Goal: Transaction & Acquisition: Purchase product/service

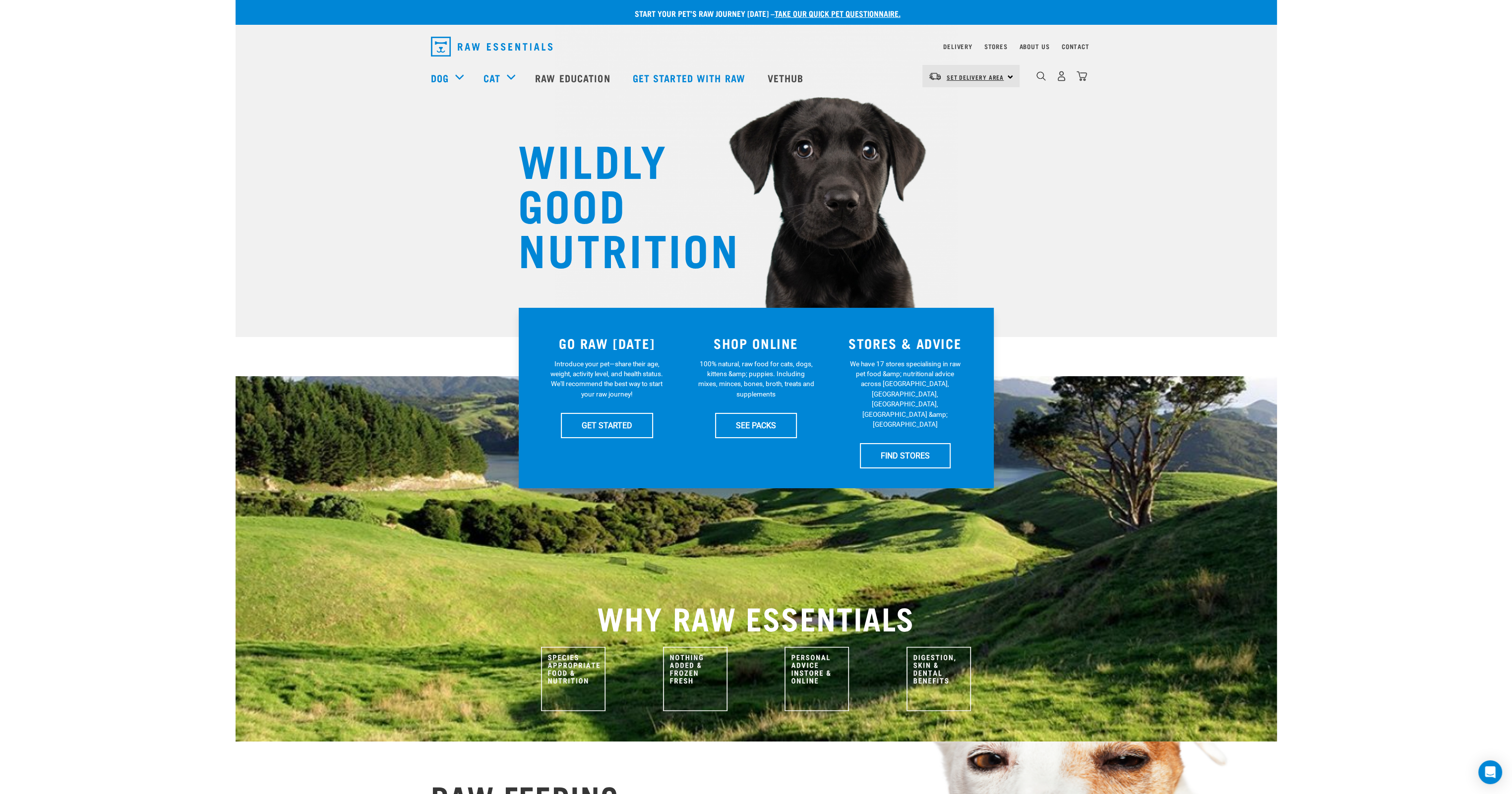
click at [970, 78] on span "Set Delivery Area" at bounding box center [976, 77] width 58 height 4
click at [965, 104] on link "[GEOGRAPHIC_DATA]" at bounding box center [970, 104] width 95 height 22
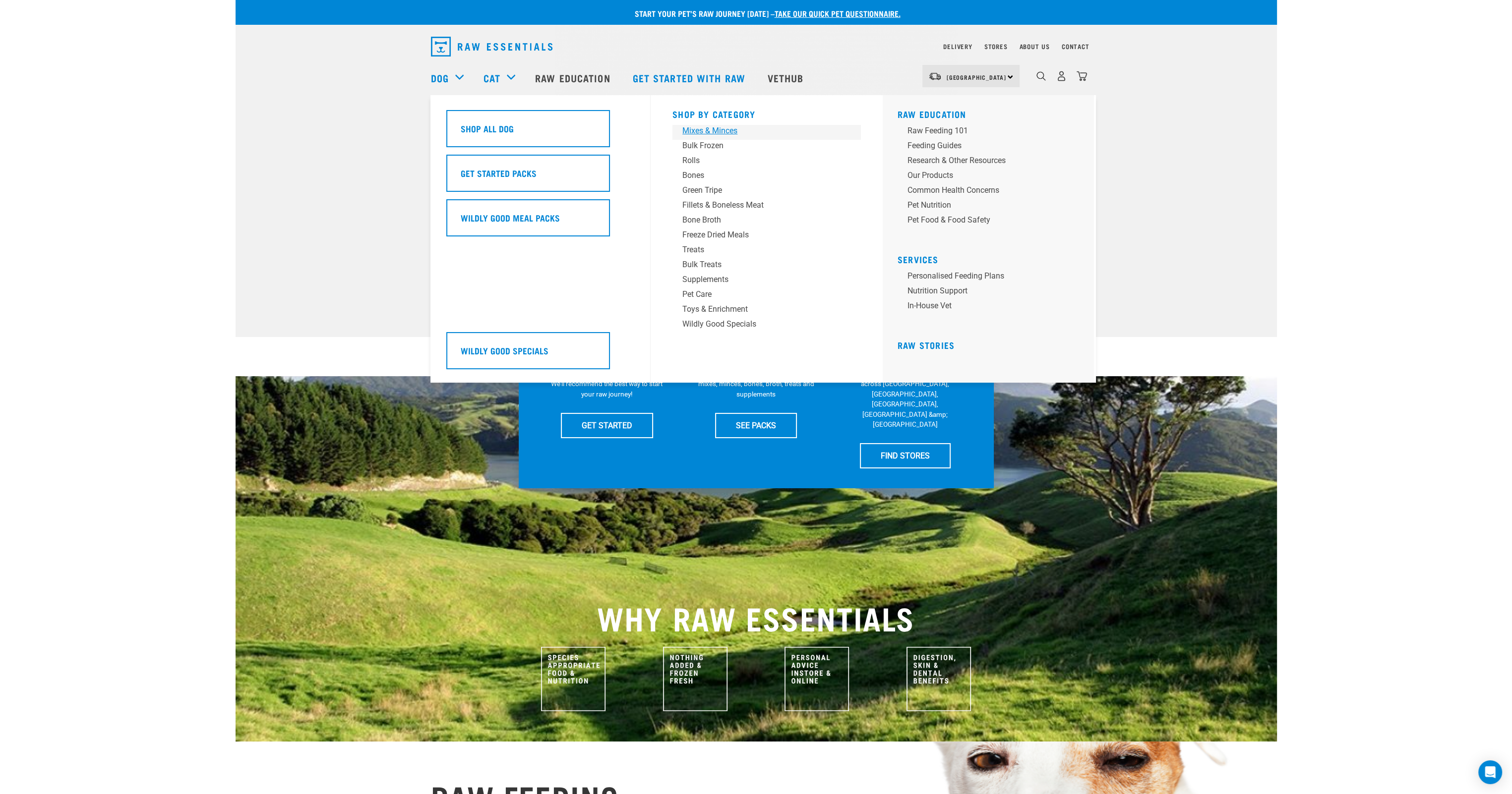
click at [706, 127] on div "Mixes & Minces" at bounding box center [760, 131] width 155 height 12
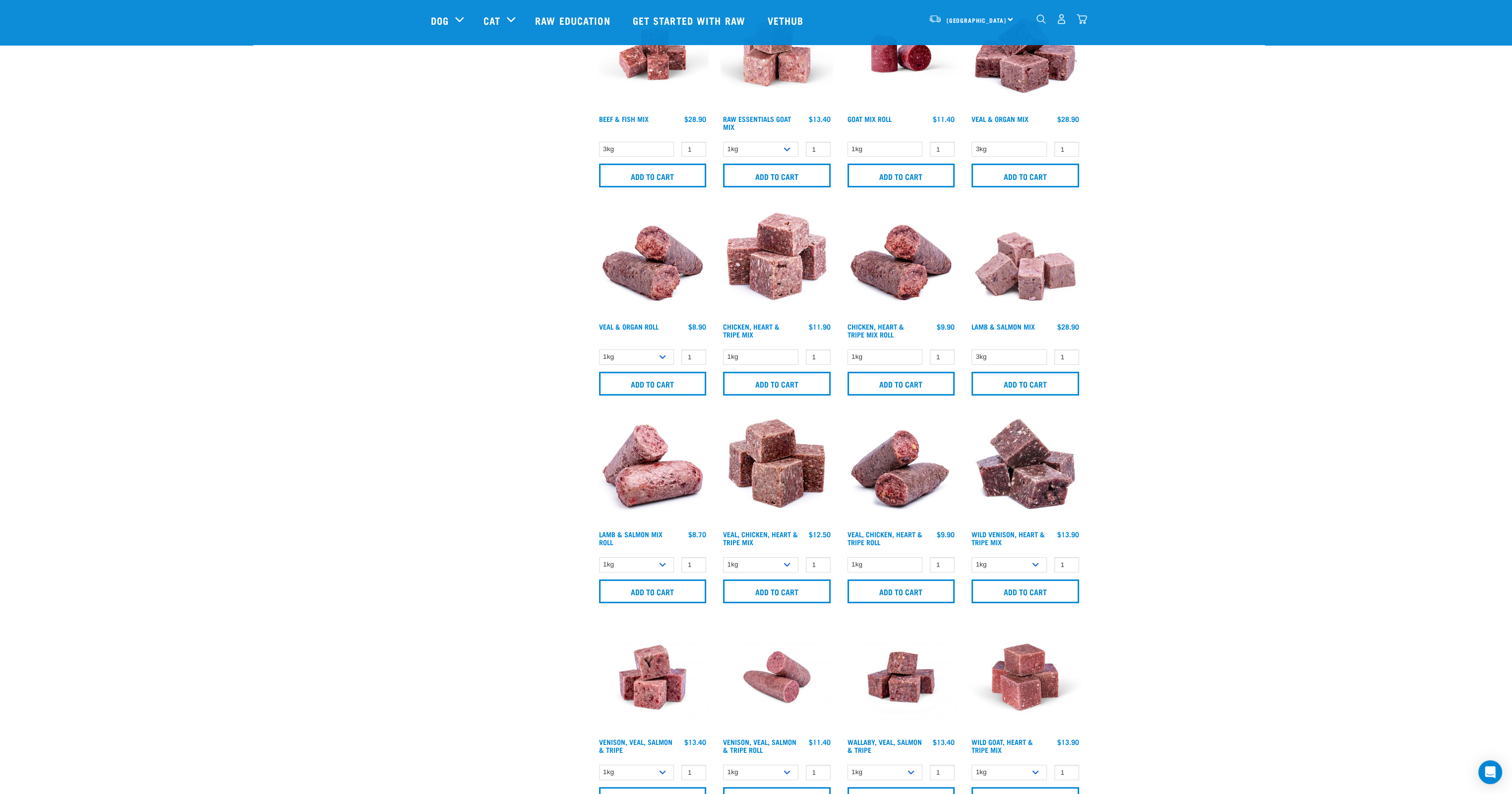
scroll to position [496, 0]
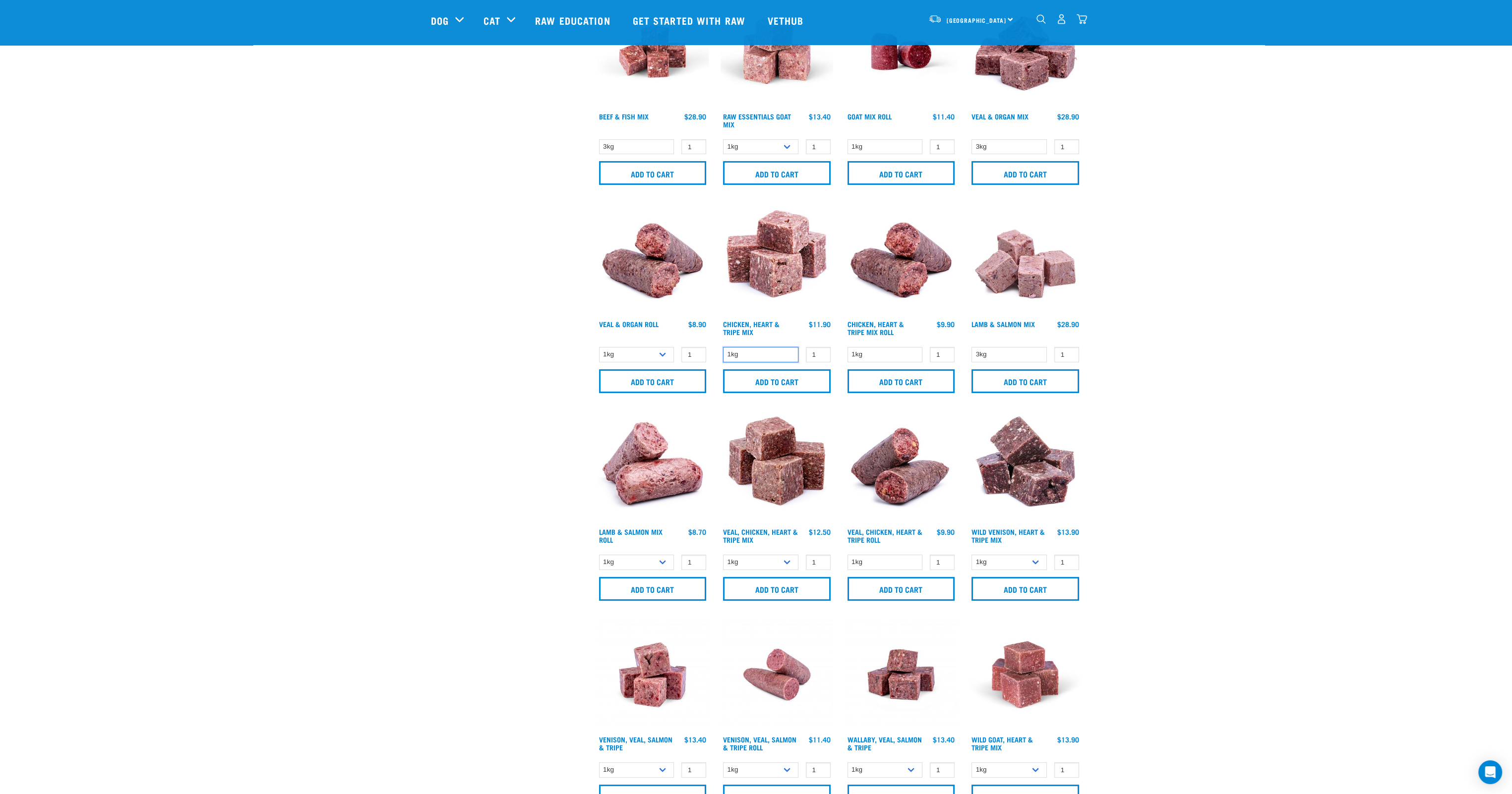
click at [789, 354] on select "1kg" at bounding box center [761, 354] width 75 height 15
click at [723, 347] on select "1kg" at bounding box center [761, 354] width 75 height 15
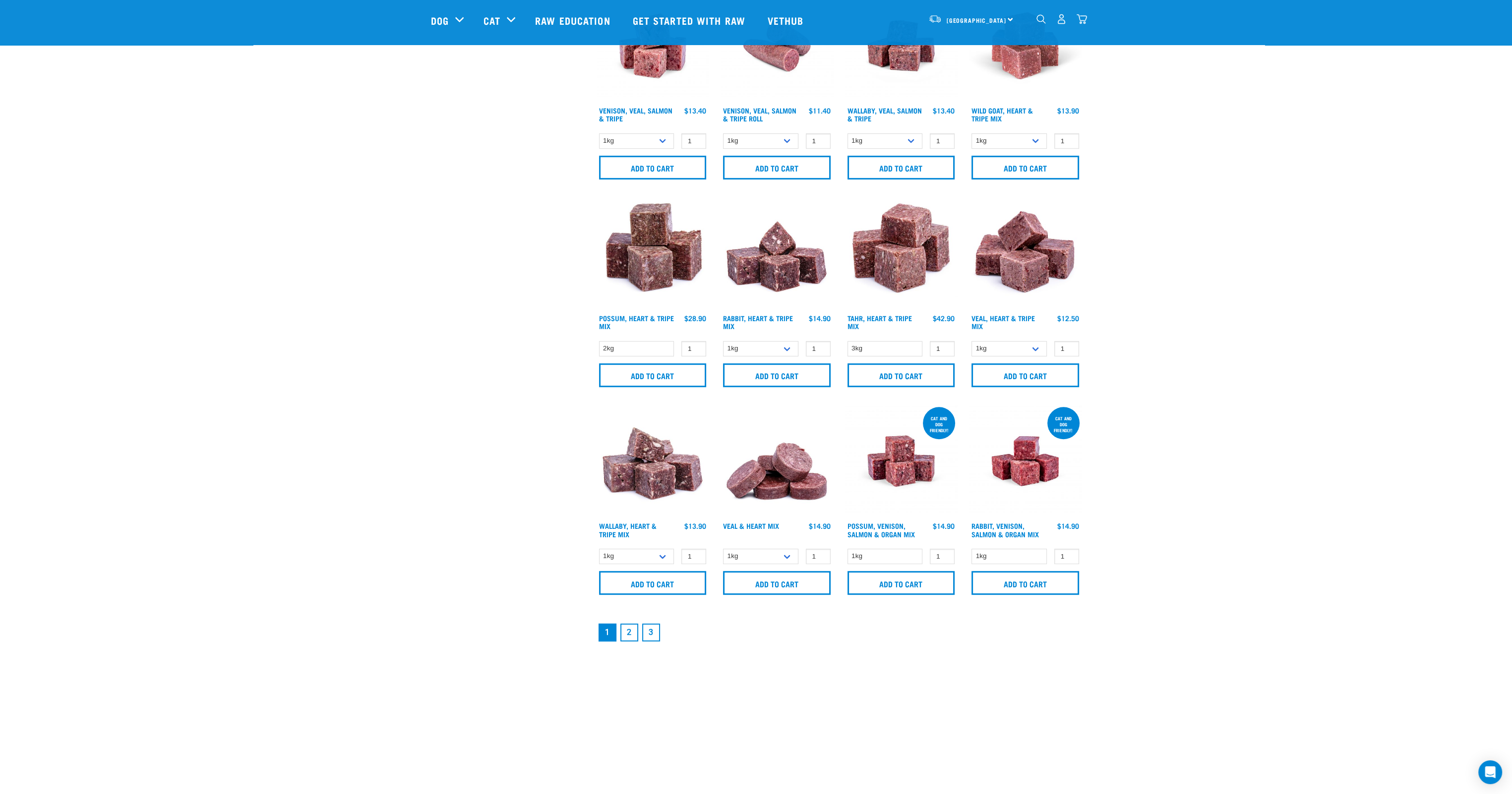
scroll to position [1140, 0]
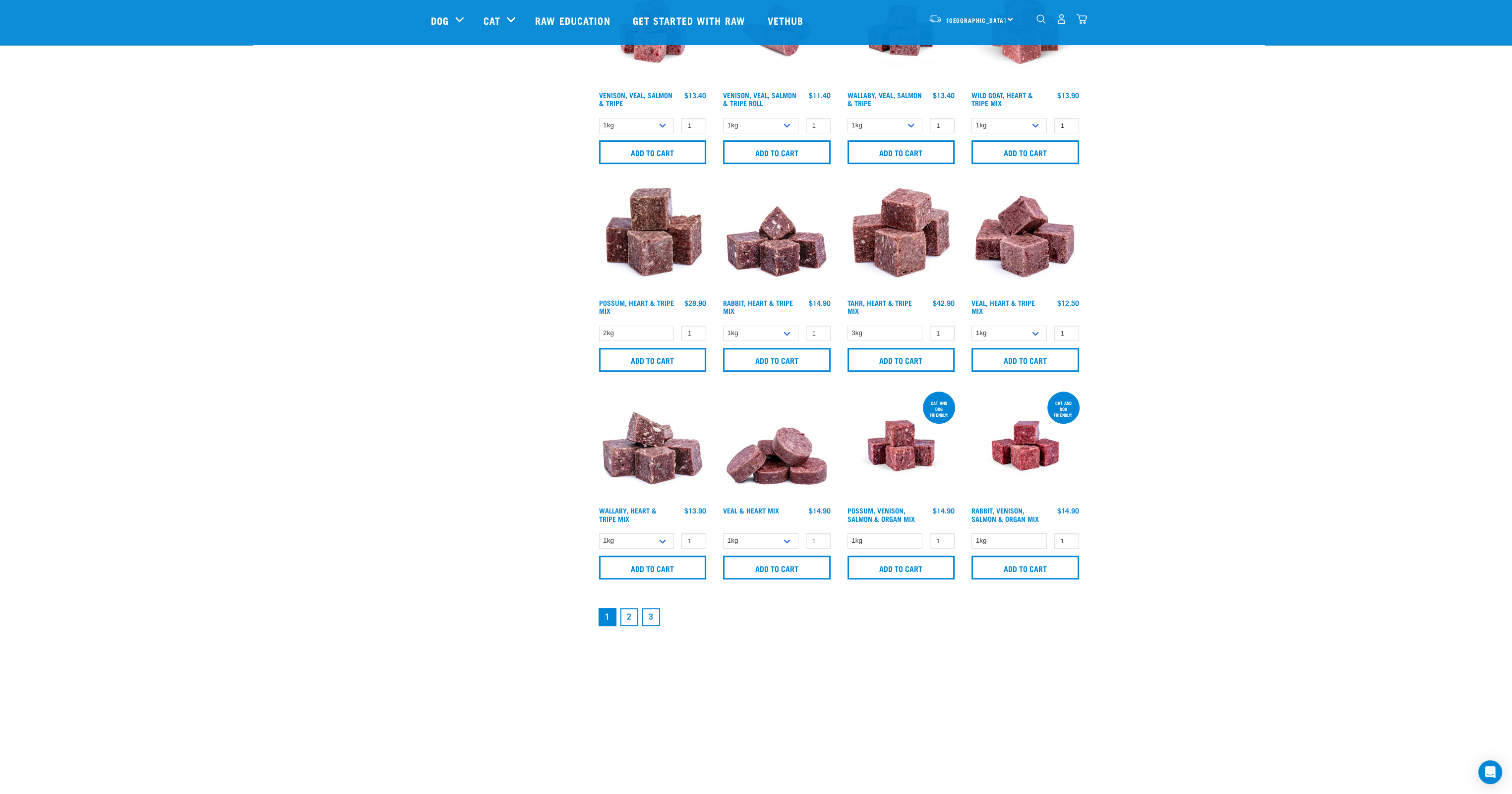
drag, startPoint x: 628, startPoint y: 614, endPoint x: 629, endPoint y: 607, distance: 7.1
click at [629, 612] on link "2" at bounding box center [629, 617] width 18 height 18
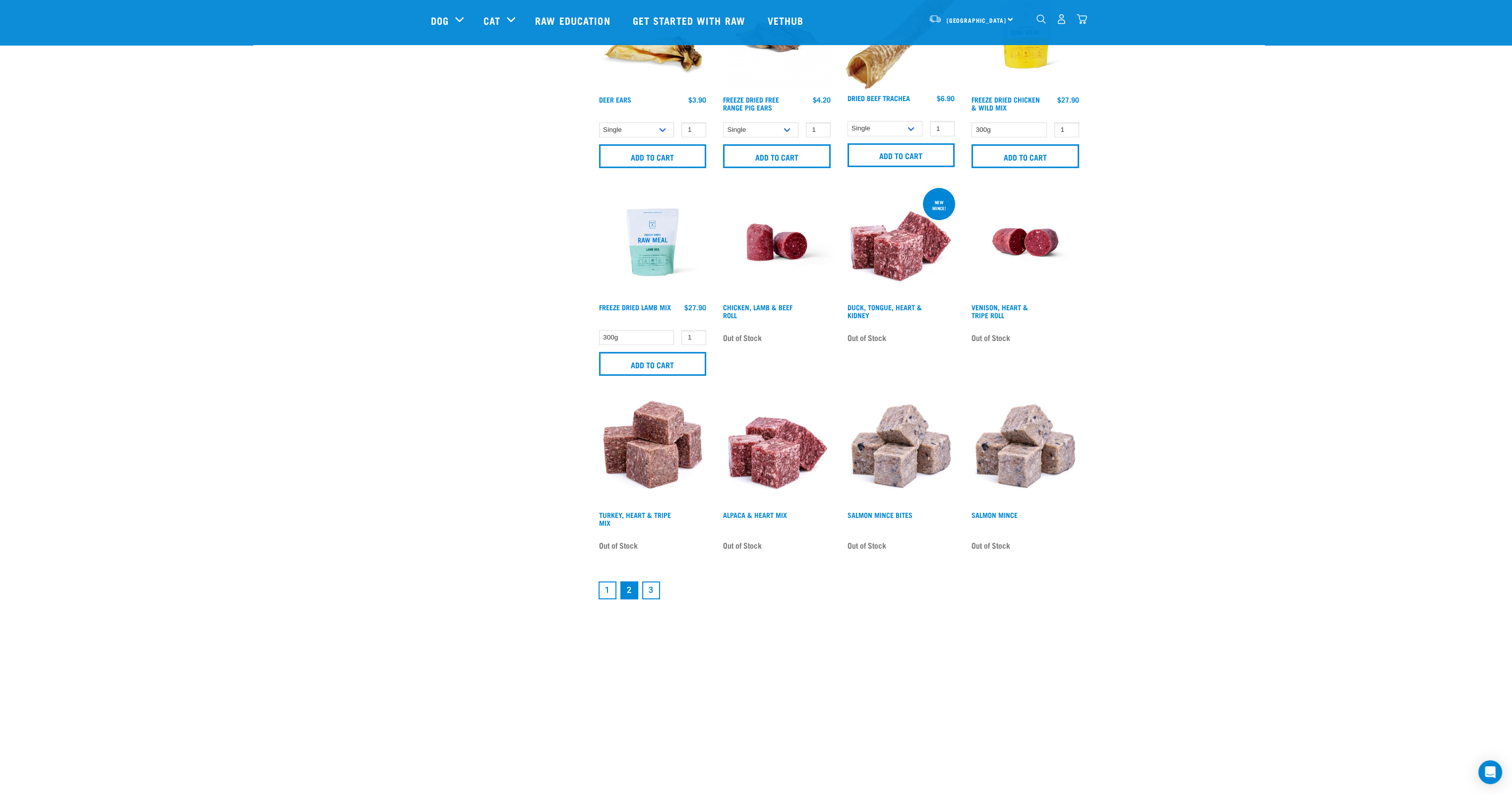
scroll to position [1140, 0]
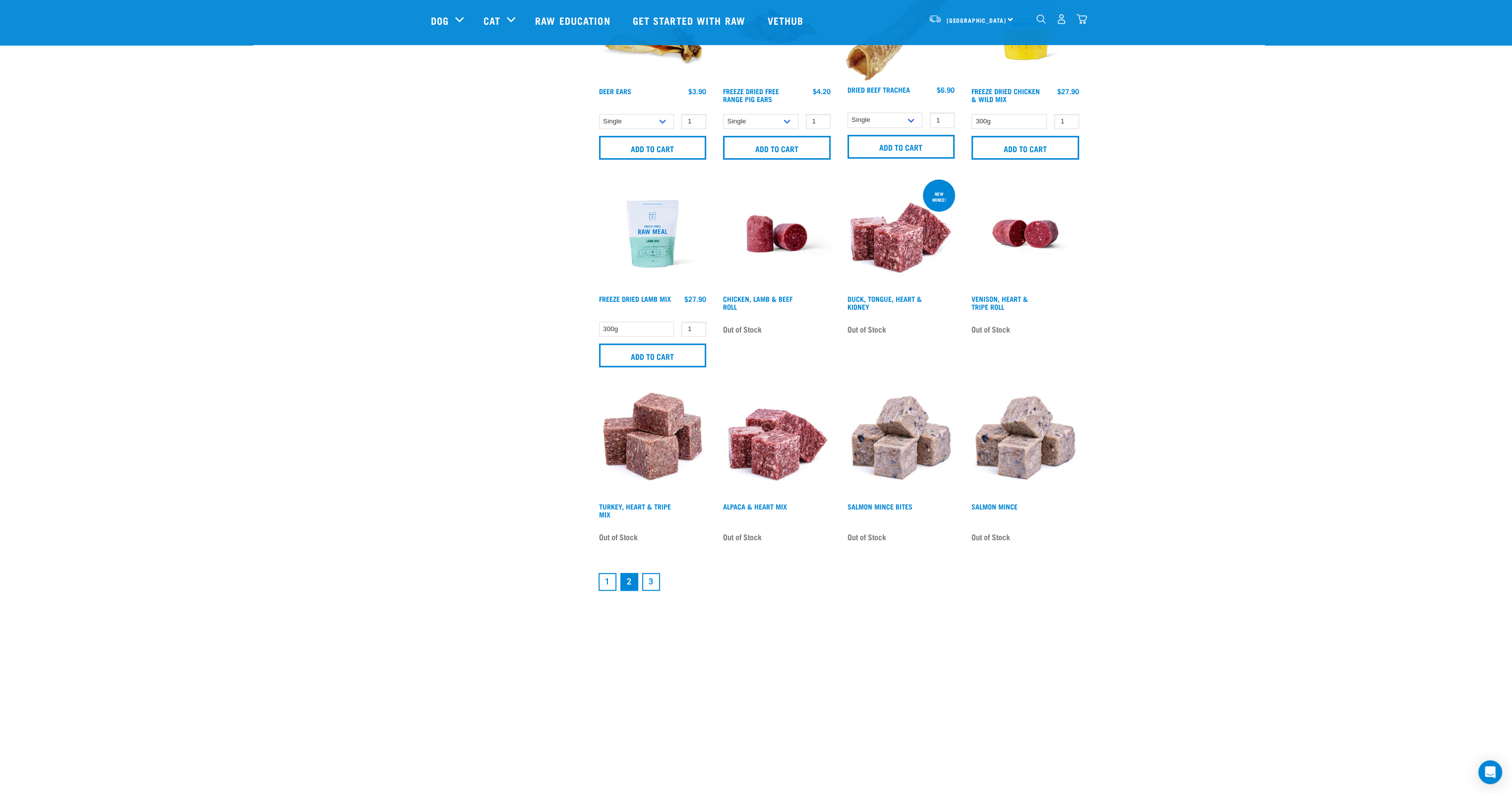
click at [649, 576] on link "3" at bounding box center [651, 582] width 18 height 18
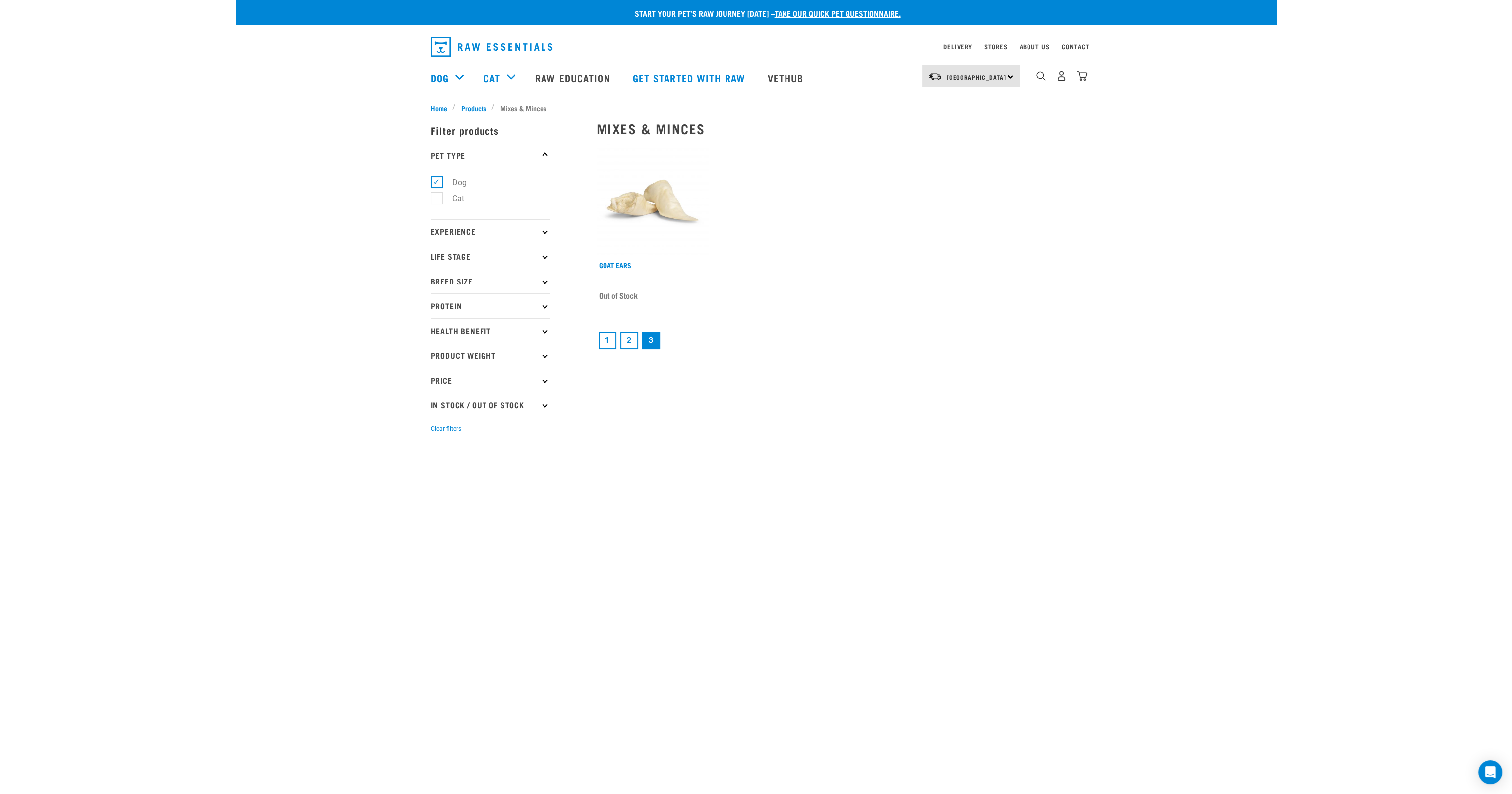
click at [605, 350] on li "1" at bounding box center [607, 340] width 22 height 22
click at [605, 346] on link "1" at bounding box center [608, 340] width 18 height 18
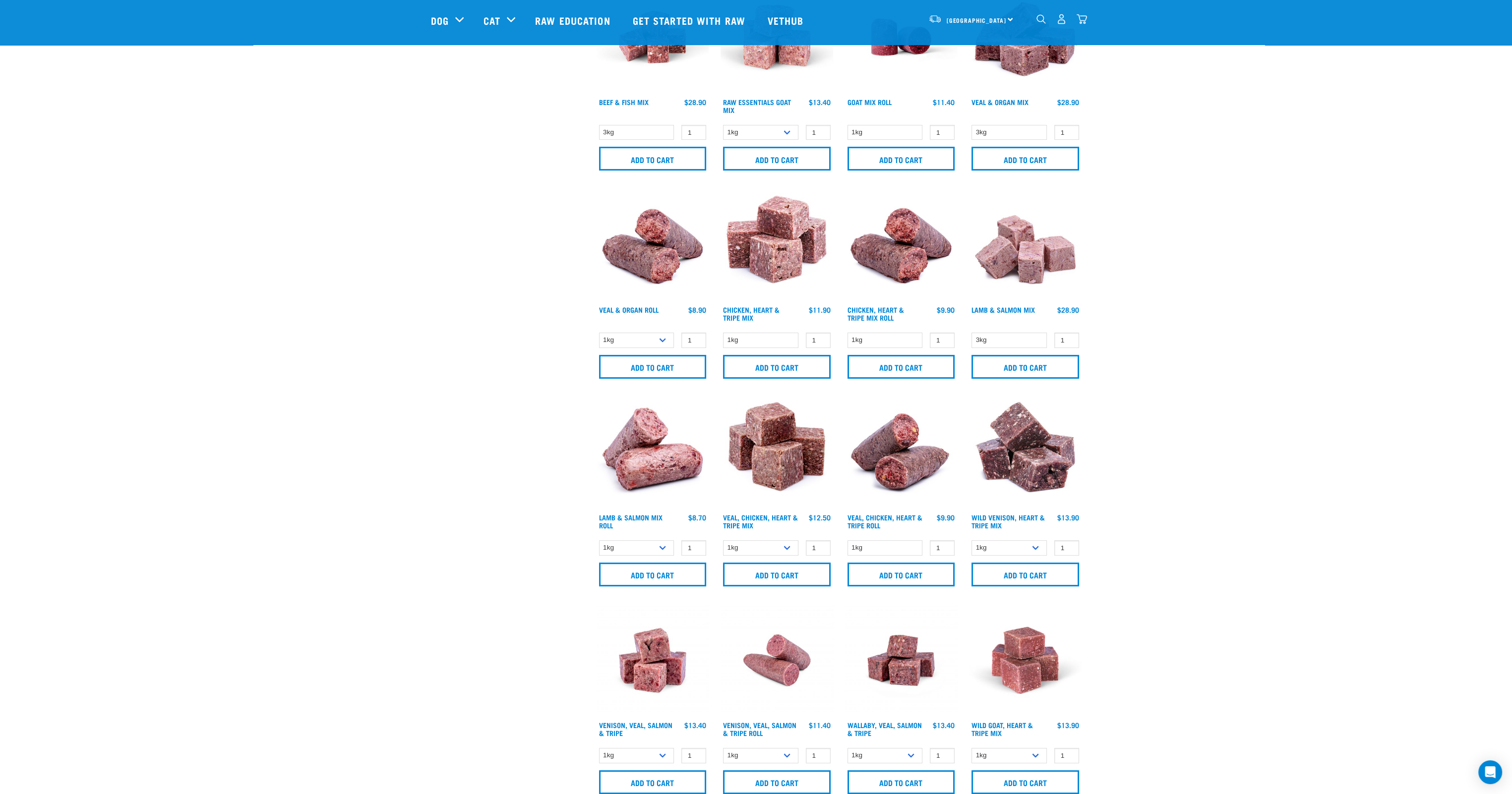
scroll to position [397, 0]
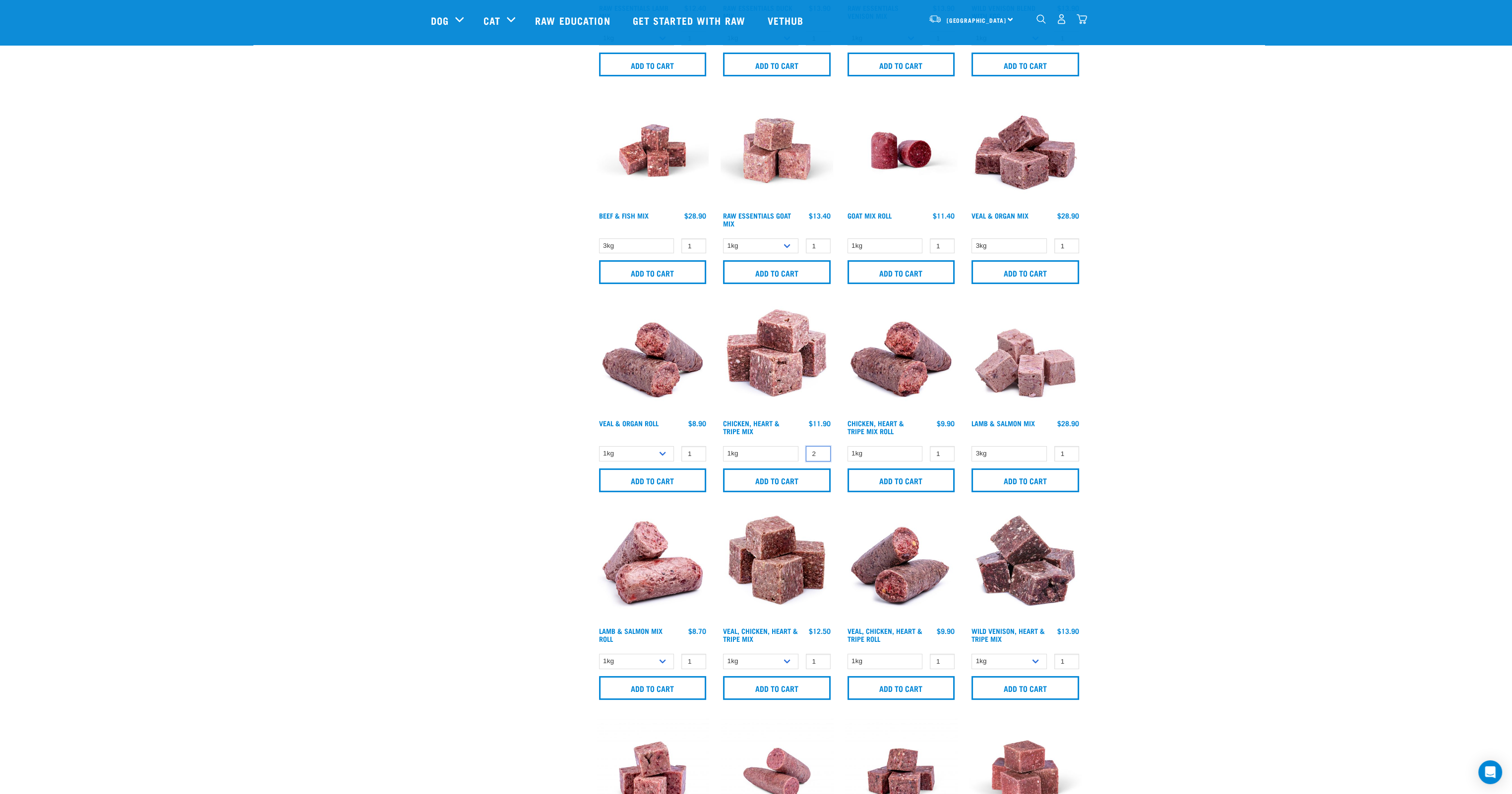
click at [820, 452] on input "2" at bounding box center [818, 454] width 25 height 15
click at [820, 452] on input "3" at bounding box center [818, 454] width 25 height 15
click at [797, 485] on input "Add to cart" at bounding box center [777, 480] width 107 height 24
click at [0, 479] on article "There are 0 items left in stock of Chicken, Heart & Tripe Mix, please remove th…" at bounding box center [0, 397] width 0 height 794
click at [821, 457] on input "3" at bounding box center [818, 454] width 25 height 15
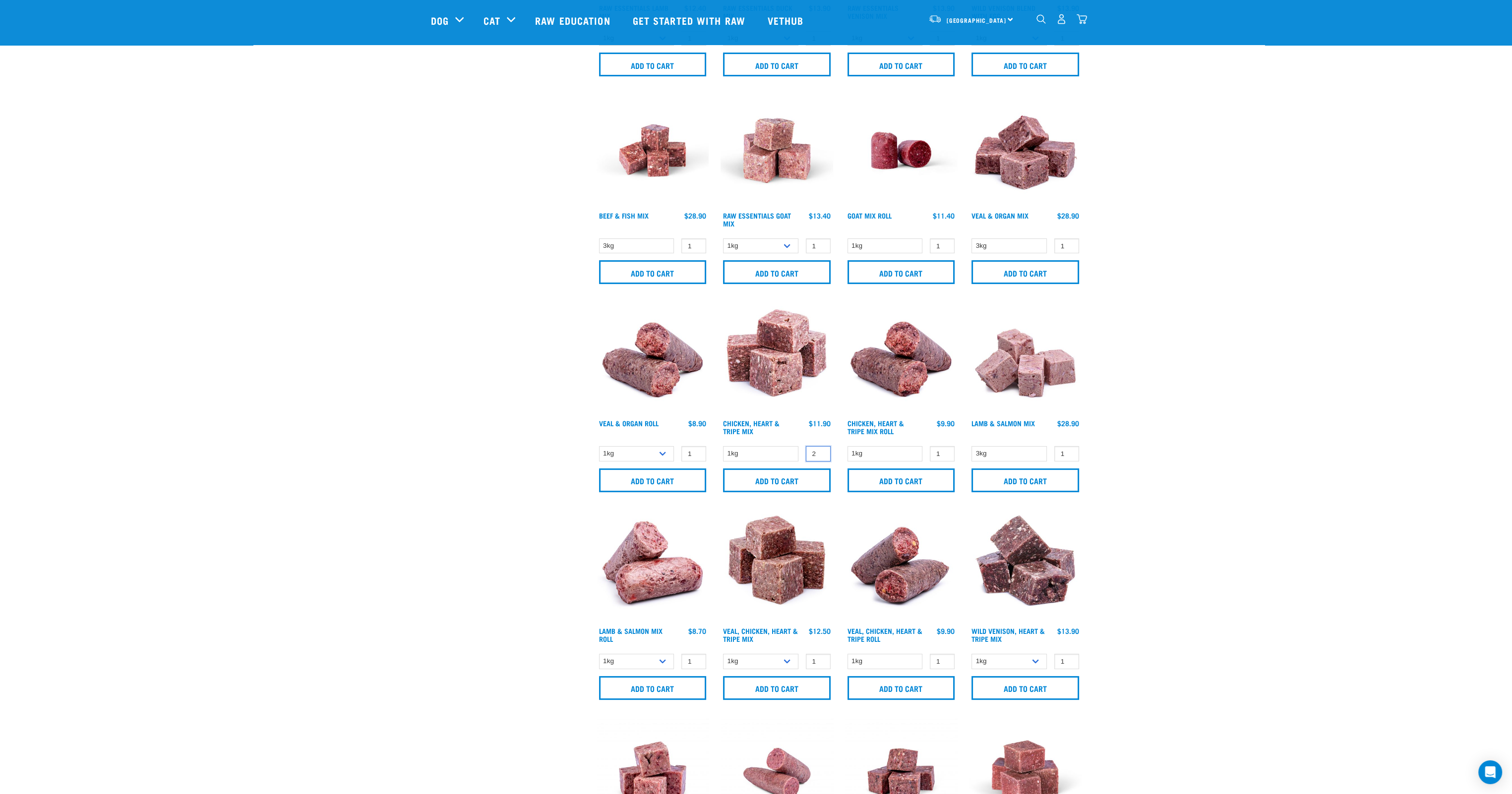
click at [820, 455] on input "2" at bounding box center [818, 454] width 25 height 15
click at [820, 455] on input "1" at bounding box center [818, 454] width 25 height 15
type input "0"
click at [820, 455] on input "0" at bounding box center [818, 454] width 25 height 15
